Goal: Transaction & Acquisition: Purchase product/service

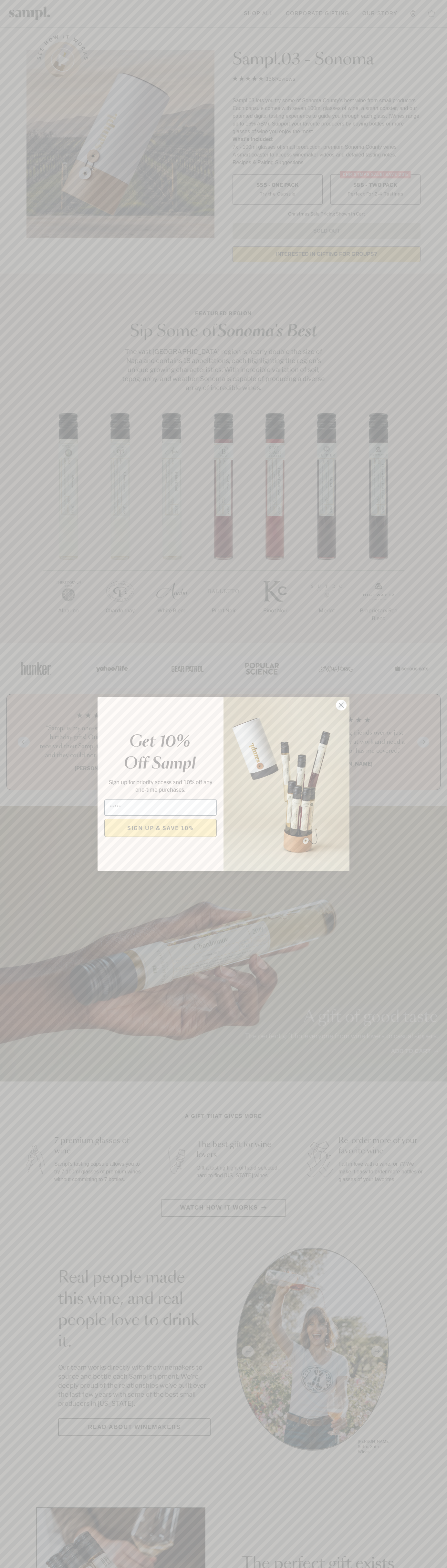
click at [341, 705] on icon "Close dialog" at bounding box center [341, 705] width 4 height 4
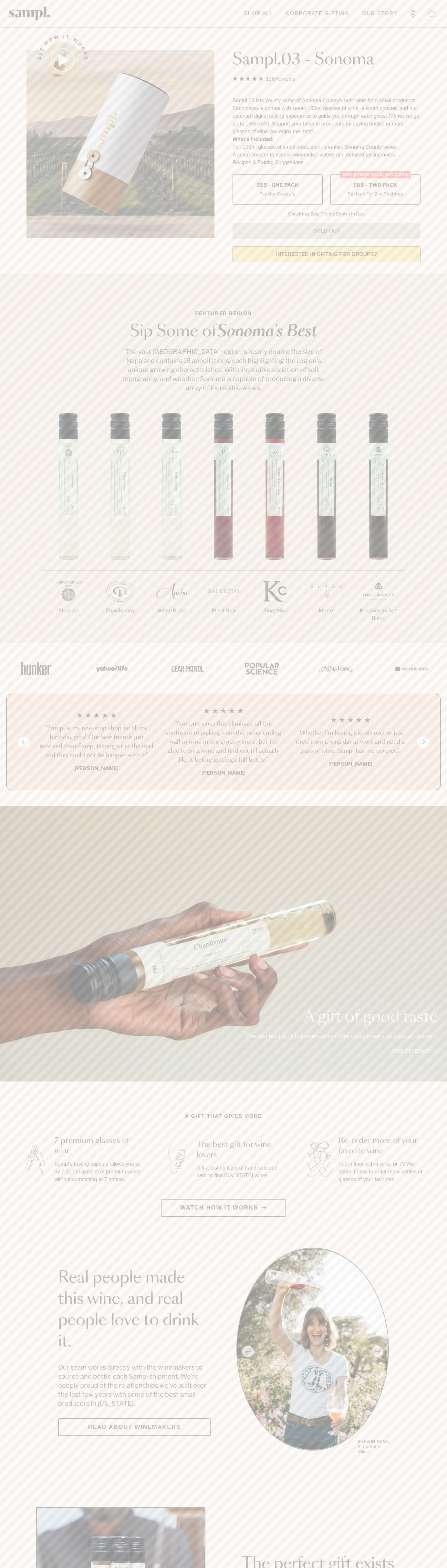
click at [375, 186] on span "$88 - Two Pack" at bounding box center [375, 186] width 44 height 7
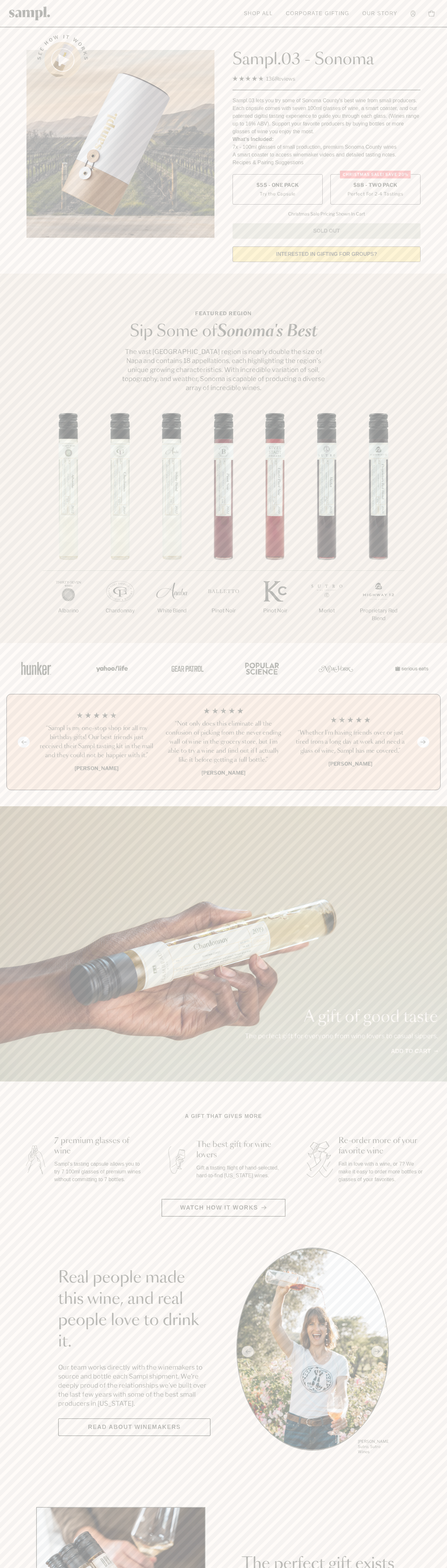
click at [97, 743] on h3 "“Sampl is my one-stop shop for all my birthday gifts! Our best friends just rec…" at bounding box center [97, 742] width 117 height 36
click at [24, 4] on link at bounding box center [30, 13] width 41 height 21
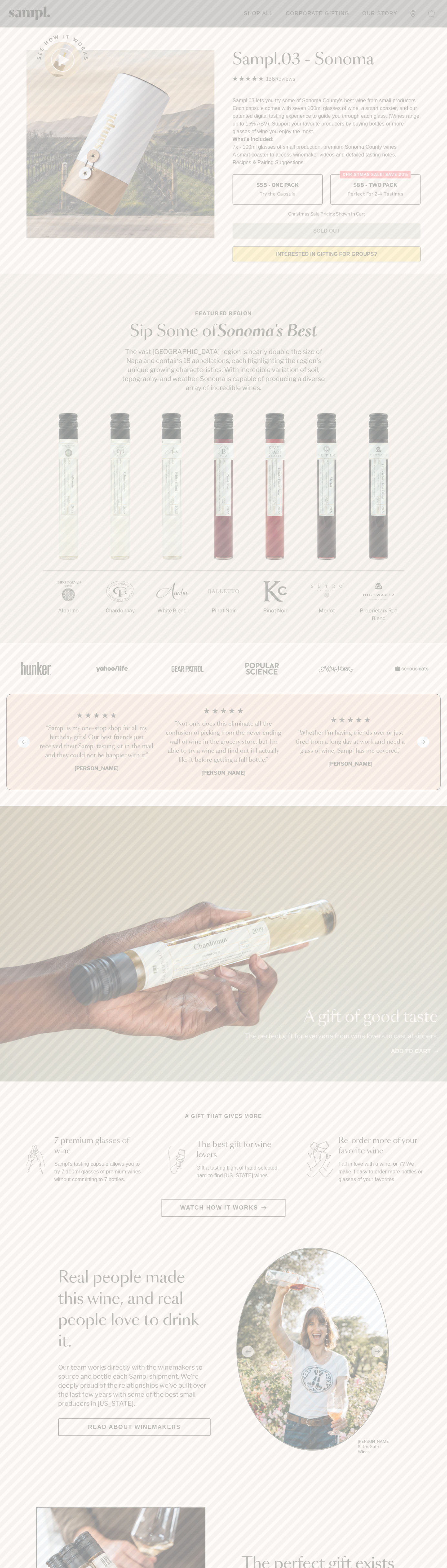
click at [430, 830] on div "A gift of good taste The perfect gift for everyone from wine lovers to casual s…" at bounding box center [224, 944] width 447 height 275
click at [263, 1568] on html "Skip to main content Toggle navigation menu Shop All Corporate Gifting Our Stor…" at bounding box center [224, 1298] width 447 height 2597
click at [7, 259] on section "See how it works Sampl.03 - Sonoma 4.9 Rated 4.9 out of 5 stars 136 Reviews Cli…" at bounding box center [224, 146] width 447 height 241
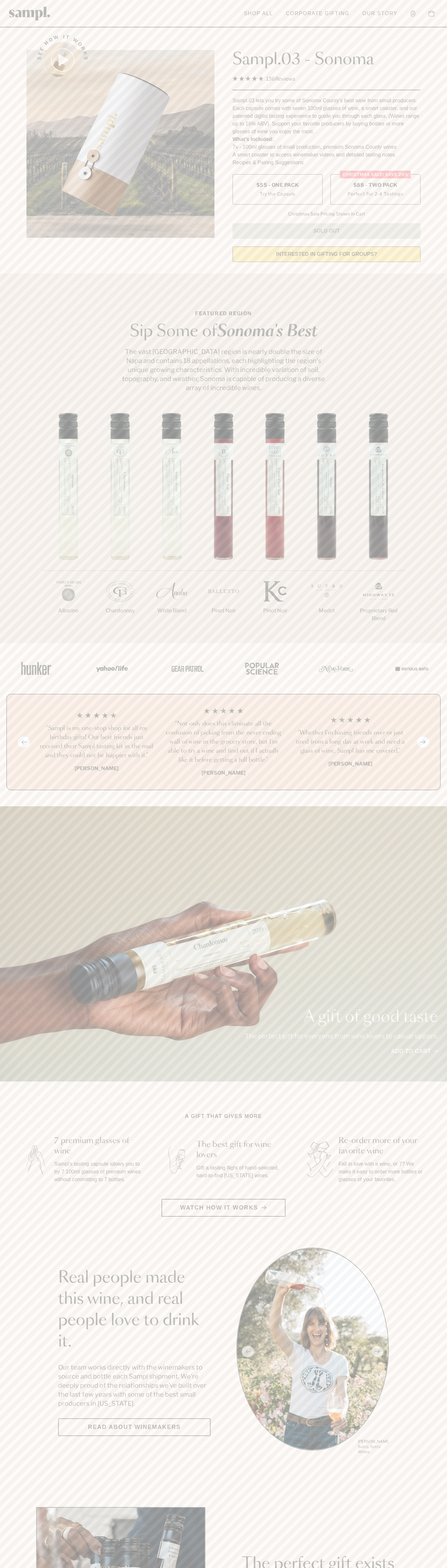
click at [375, 190] on label "Christmas SALE! Save 20% $88 - Two Pack Perfect For 2-4 Tastings" at bounding box center [375, 189] width 90 height 30
click at [97, 743] on h3 "“Sampl is my one-stop shop for all my birthday gifts! Our best friends just rec…" at bounding box center [97, 742] width 117 height 36
